Goal: Task Accomplishment & Management: Manage account settings

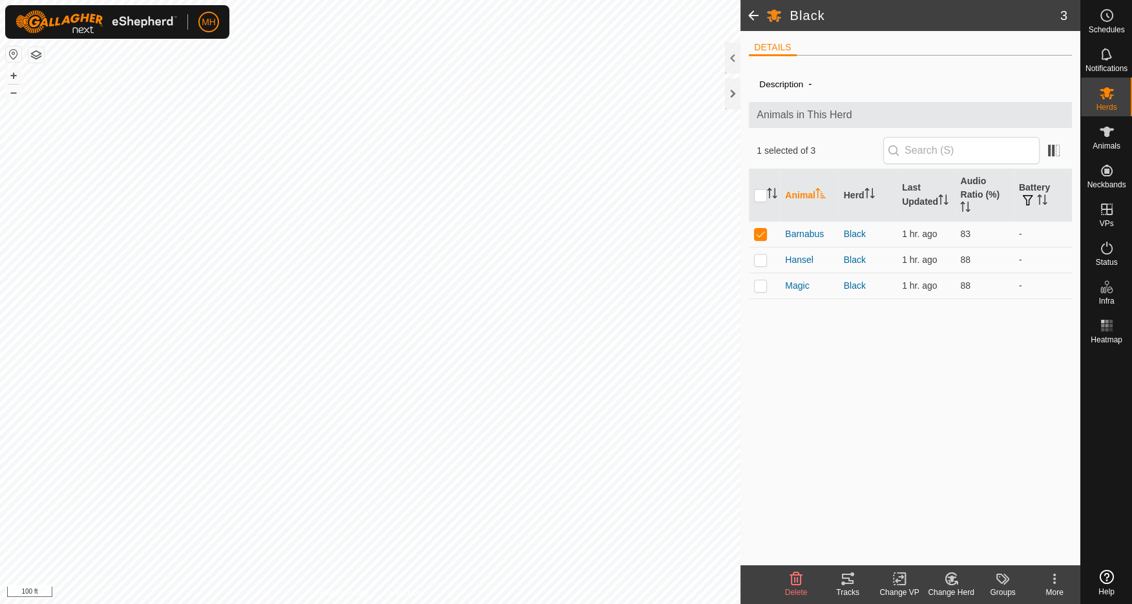
click at [869, 375] on div "Description - Animals in This Herd 1 selected of 3 Animal Herd Last Updated Aud…" at bounding box center [910, 316] width 323 height 500
click at [766, 233] on p-checkbox at bounding box center [760, 234] width 13 height 10
checkbox input "false"
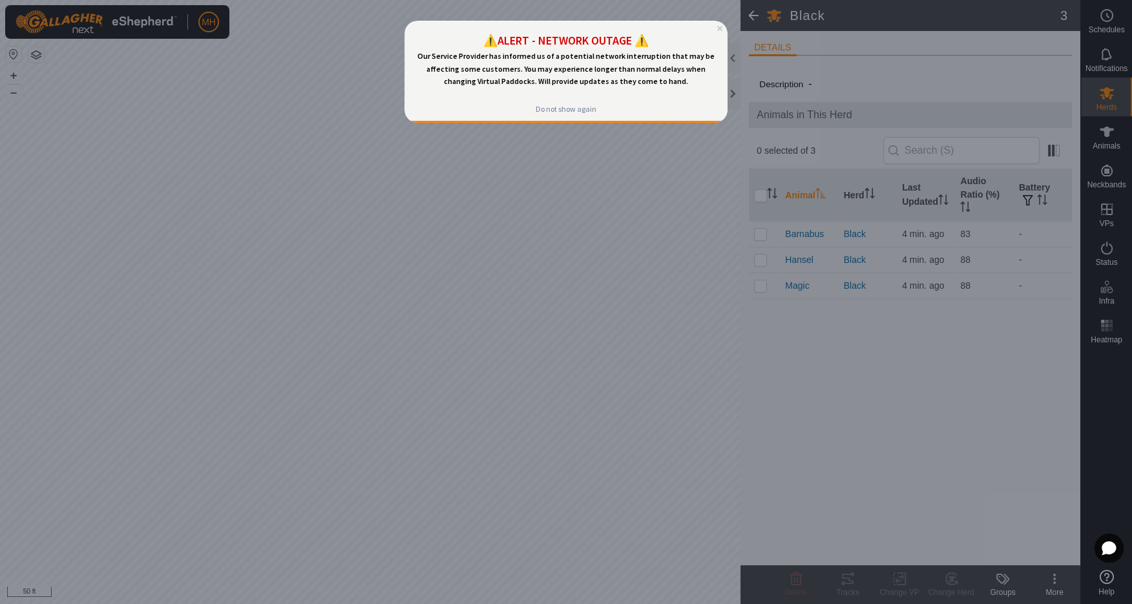
click at [585, 271] on div at bounding box center [566, 302] width 1132 height 604
click at [703, 297] on div at bounding box center [566, 302] width 1132 height 604
click at [254, 92] on div at bounding box center [566, 302] width 1132 height 604
click at [129, 93] on div at bounding box center [566, 302] width 1132 height 604
click at [504, 91] on div "⚠️ALERT - NETWORK OUTAGE ⚠️ Our Service Provider has informed us of a potential…" at bounding box center [566, 59] width 323 height 77
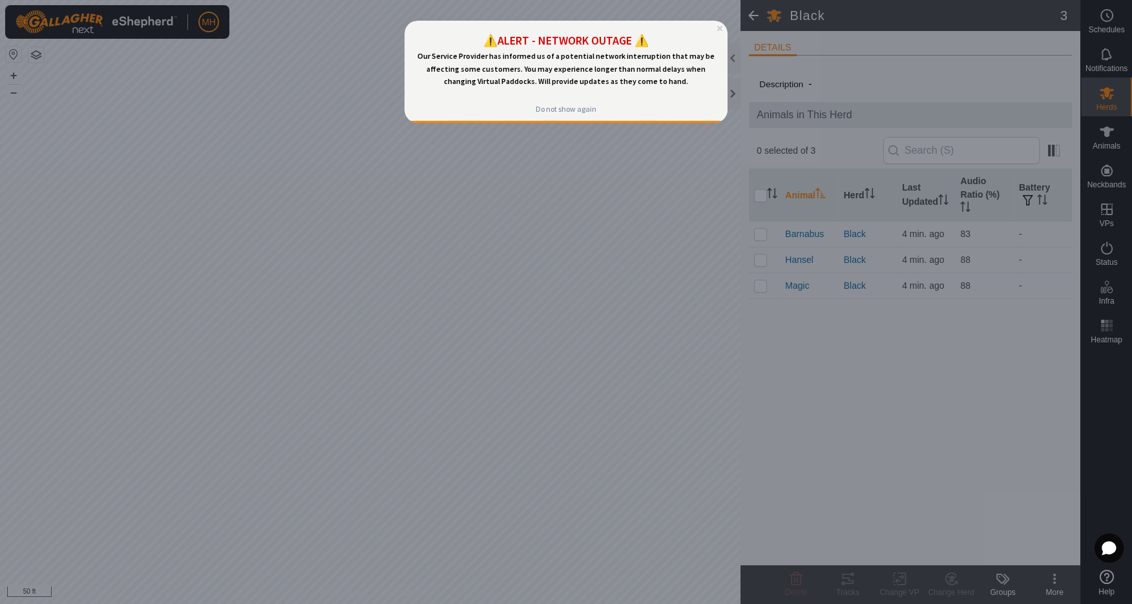
click at [361, 116] on div at bounding box center [566, 302] width 1132 height 604
click at [894, 39] on div at bounding box center [566, 302] width 1132 height 604
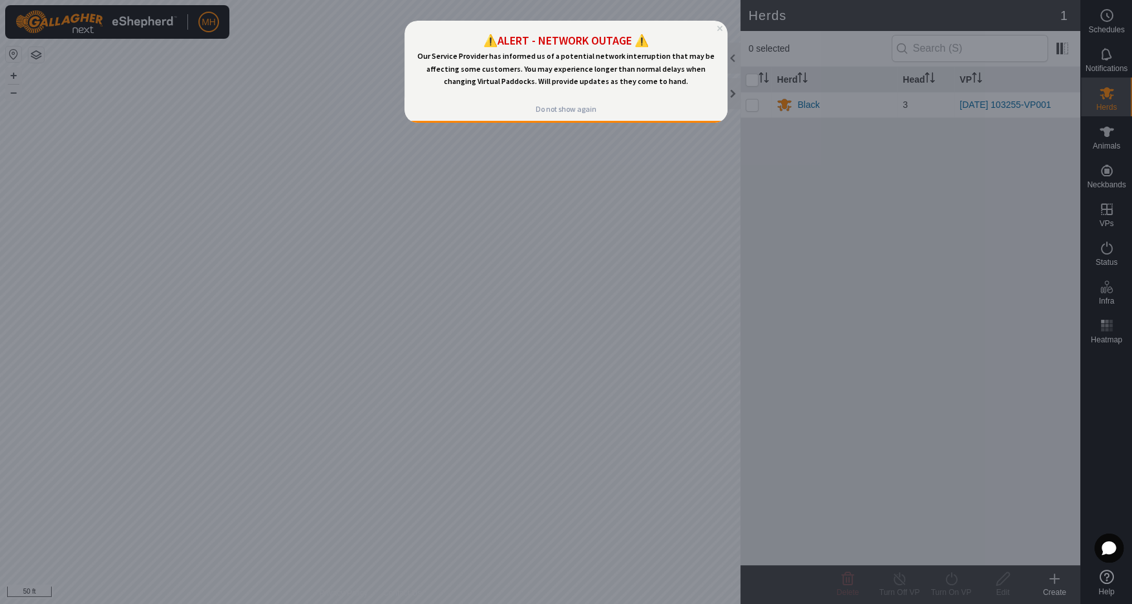
click at [669, 259] on div at bounding box center [566, 302] width 1132 height 604
click at [818, 265] on div at bounding box center [566, 302] width 1132 height 604
click at [1116, 407] on div at bounding box center [566, 302] width 1132 height 604
click at [979, 16] on div at bounding box center [566, 302] width 1132 height 604
click at [1112, 134] on div at bounding box center [566, 302] width 1132 height 604
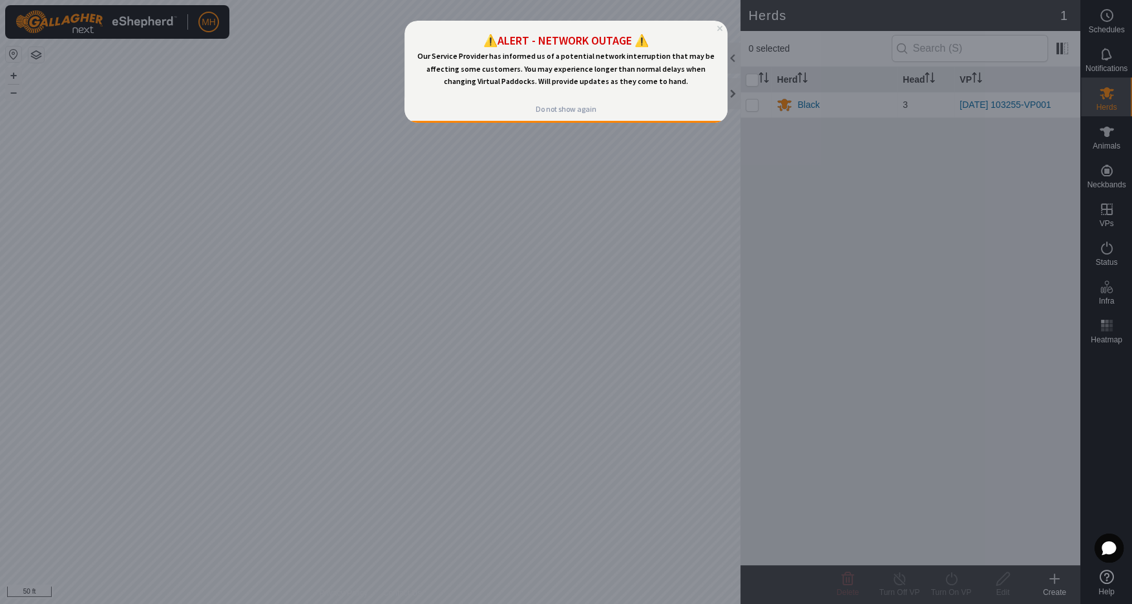
click at [676, 78] on p "Our Service Provider has informed us of a potential network interruption that m…" at bounding box center [566, 68] width 303 height 37
click at [558, 107] on div "Do not show again" at bounding box center [566, 109] width 61 height 10
